Goal: Find specific page/section: Find specific page/section

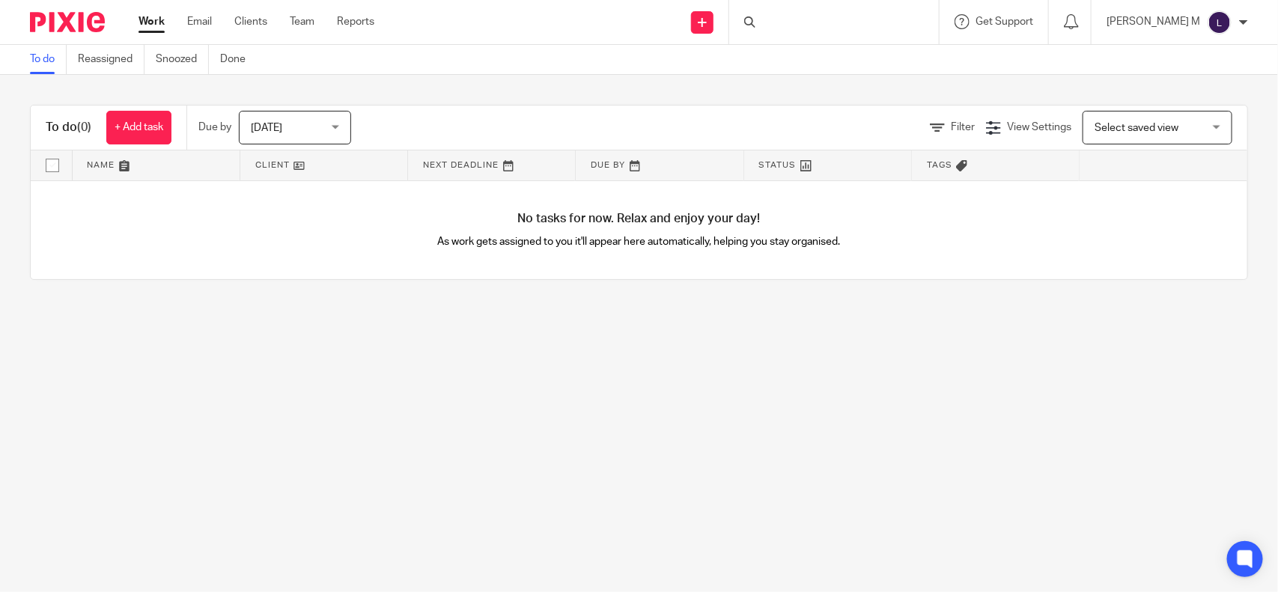
click at [799, 24] on div at bounding box center [834, 22] width 210 height 44
click at [799, 18] on input "Search" at bounding box center [826, 24] width 135 height 13
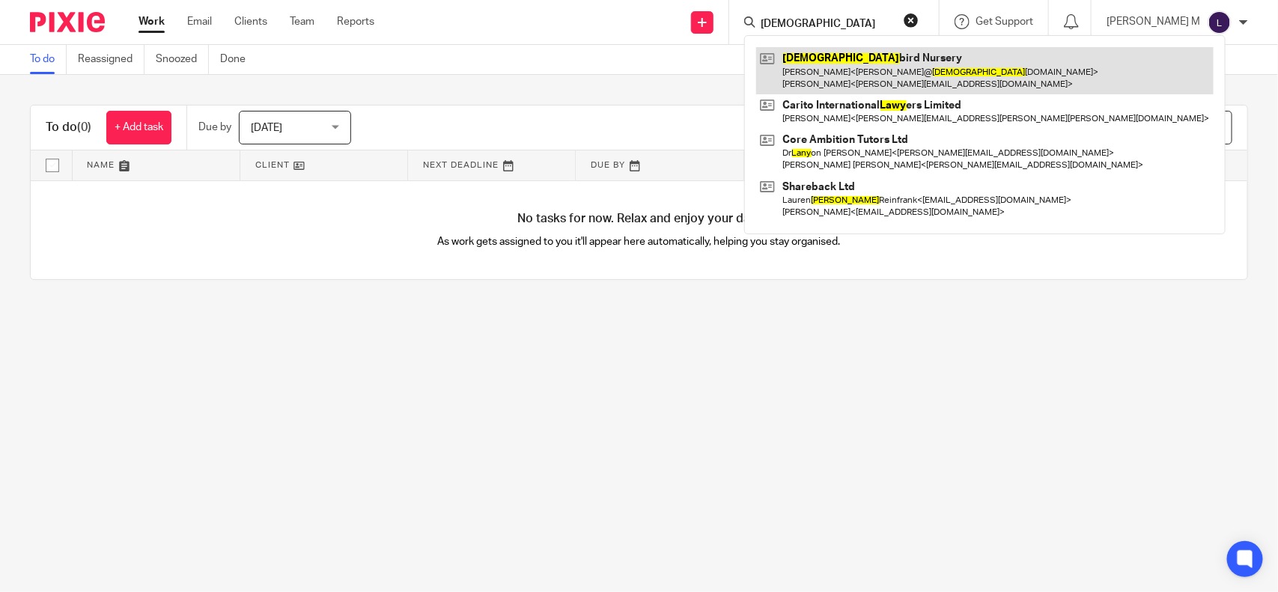
type input "[DEMOGRAPHIC_DATA]"
click at [860, 64] on link at bounding box center [985, 70] width 458 height 46
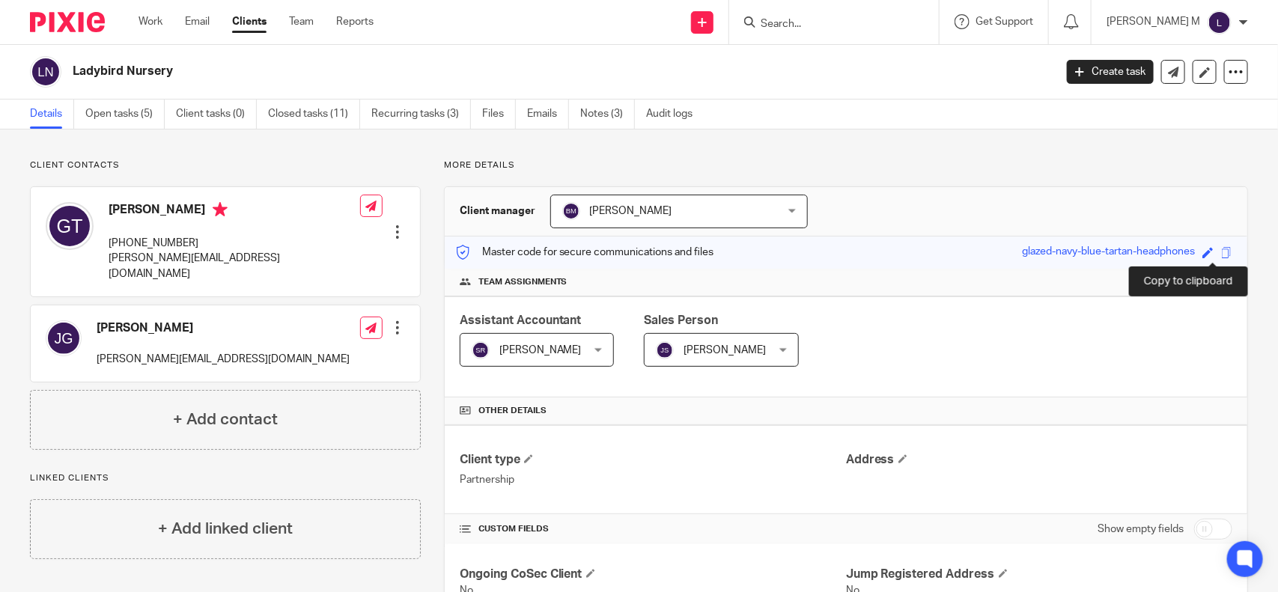
click at [1222, 252] on span at bounding box center [1227, 252] width 11 height 11
